Goal: Task Accomplishment & Management: Complete application form

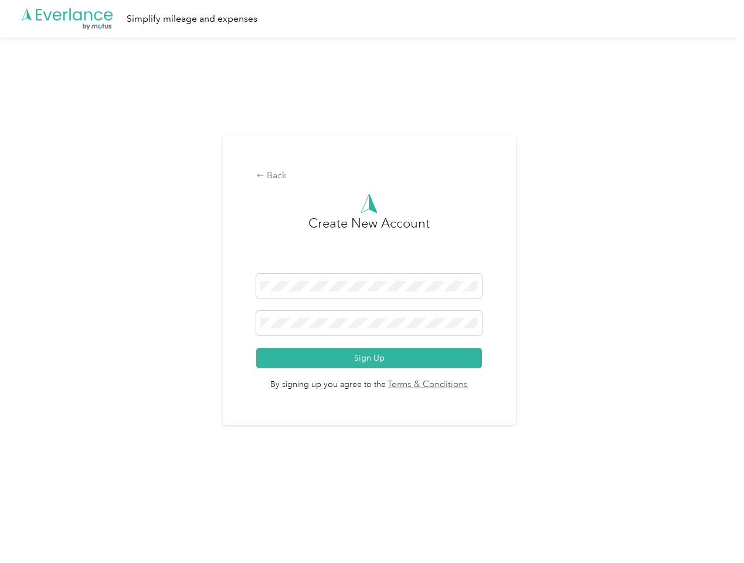
click at [372, 266] on h3 "Create New Account" at bounding box center [369, 244] width 121 height 60
click at [372, 19] on div ".cls-1 { fill: #00adee; } .cls-2 { fill: #fff; } .cls-3 { fill: #707372; } .cls…" at bounding box center [369, 19] width 739 height 38
click at [372, 176] on div "Back" at bounding box center [369, 176] width 226 height 14
click at [372, 358] on button "Sign Up" at bounding box center [369, 358] width 226 height 21
